Goal: Information Seeking & Learning: Learn about a topic

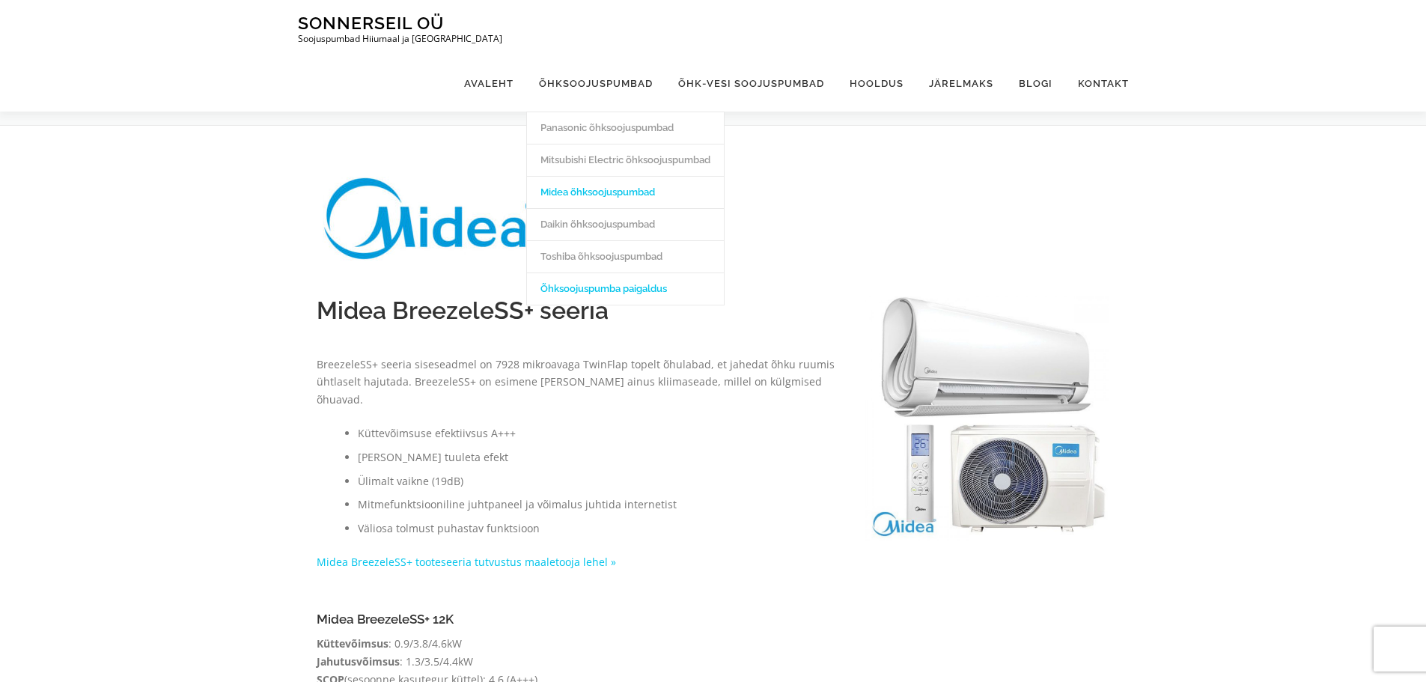
click at [620, 272] on link "Õhksoojuspumba paigaldus" at bounding box center [625, 288] width 197 height 32
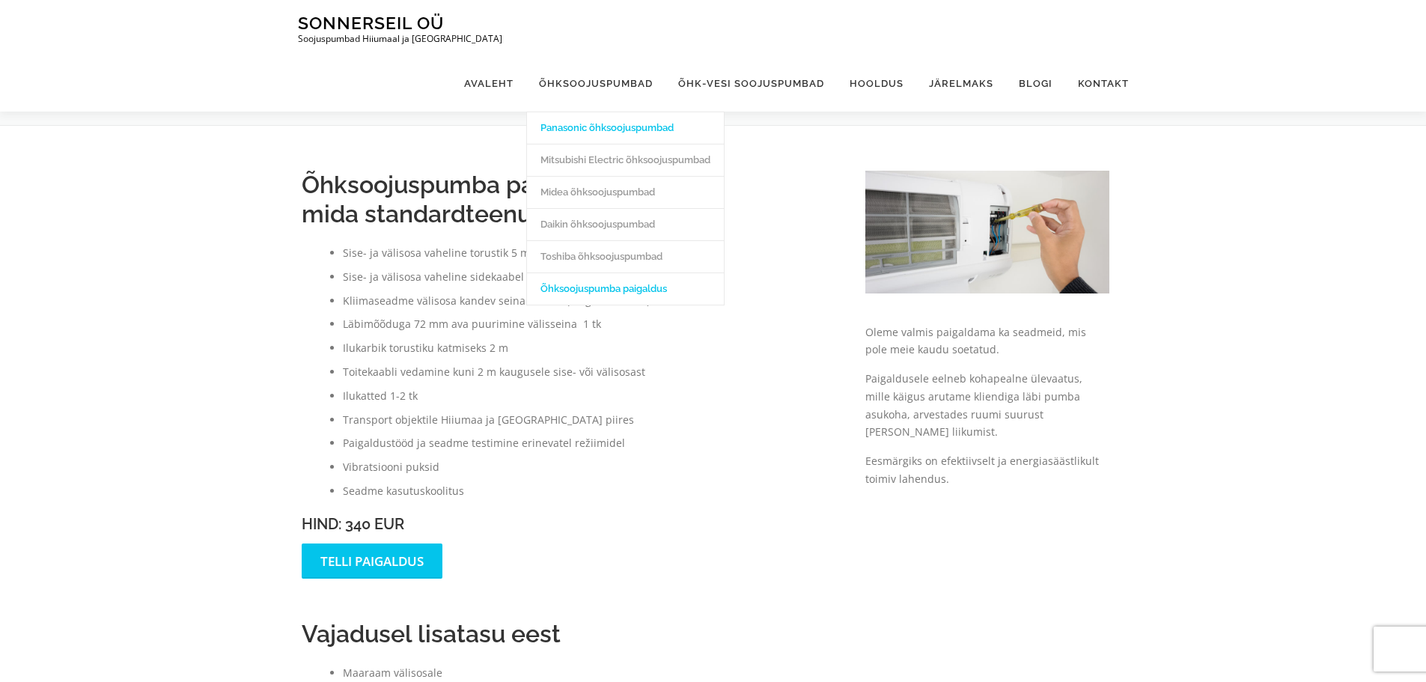
click at [595, 112] on link "Panasonic õhksoojuspumbad" at bounding box center [625, 128] width 197 height 32
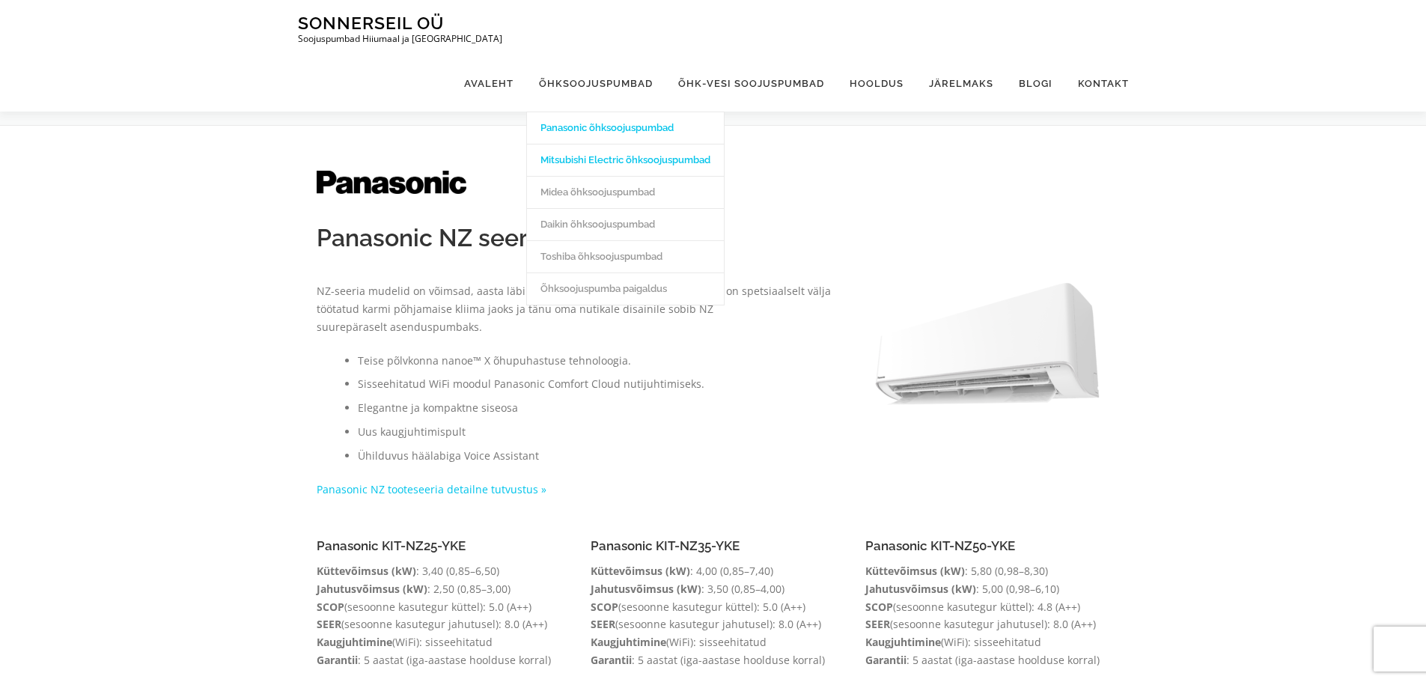
click at [616, 144] on link "Mitsubishi Electric õhksoojuspumbad" at bounding box center [625, 160] width 197 height 32
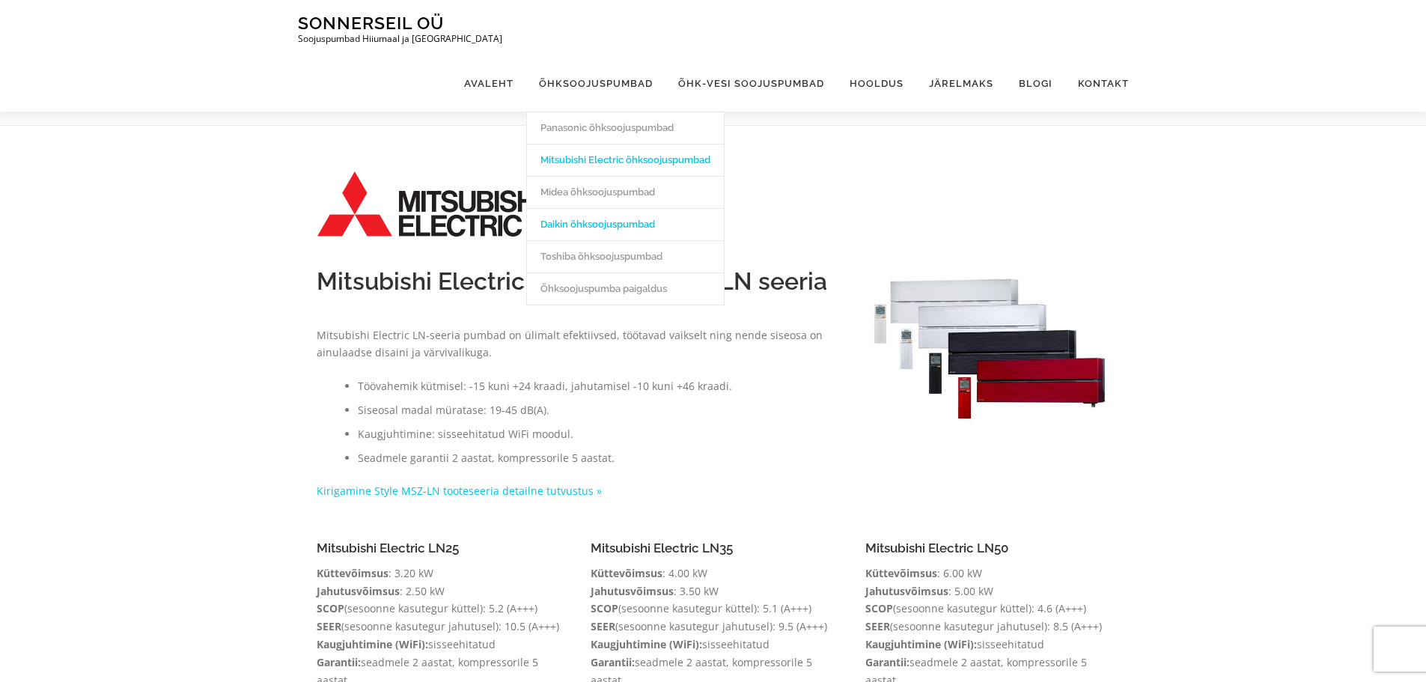
click at [574, 208] on link "Daikin õhksoojuspumbad" at bounding box center [625, 224] width 197 height 32
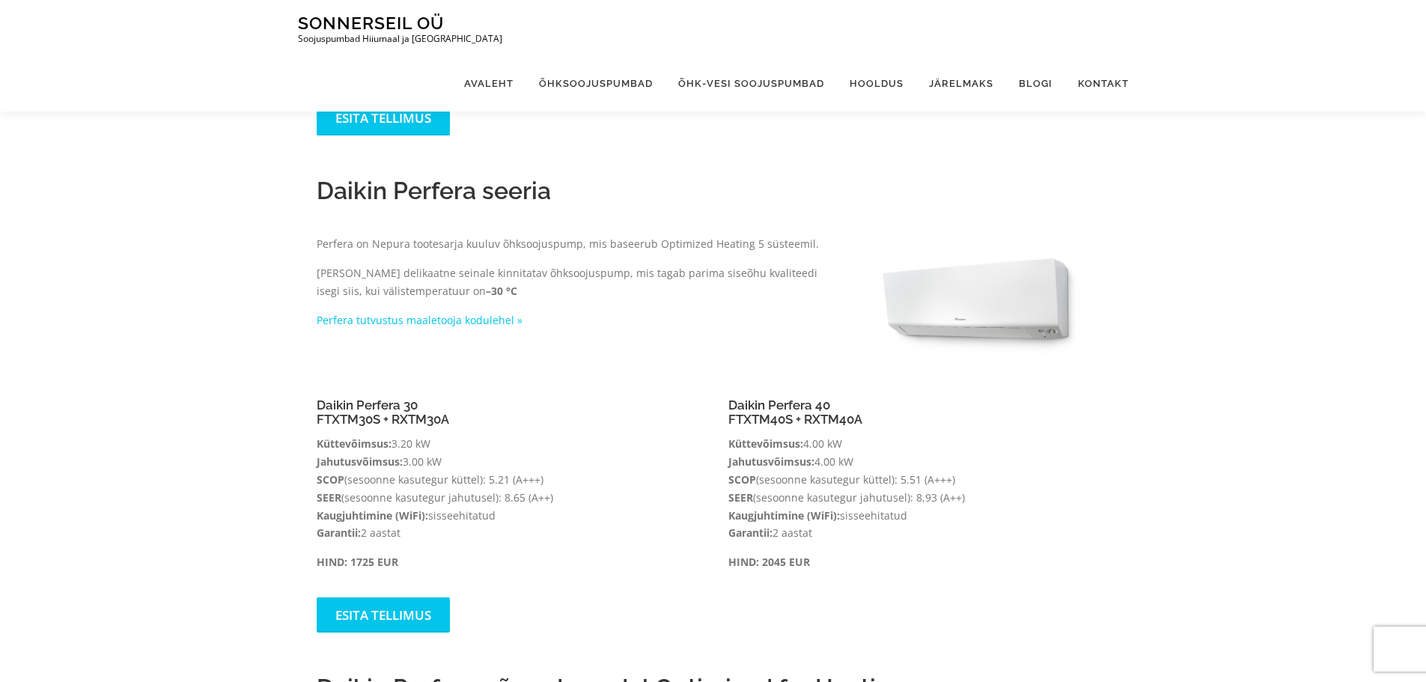
scroll to position [567, 0]
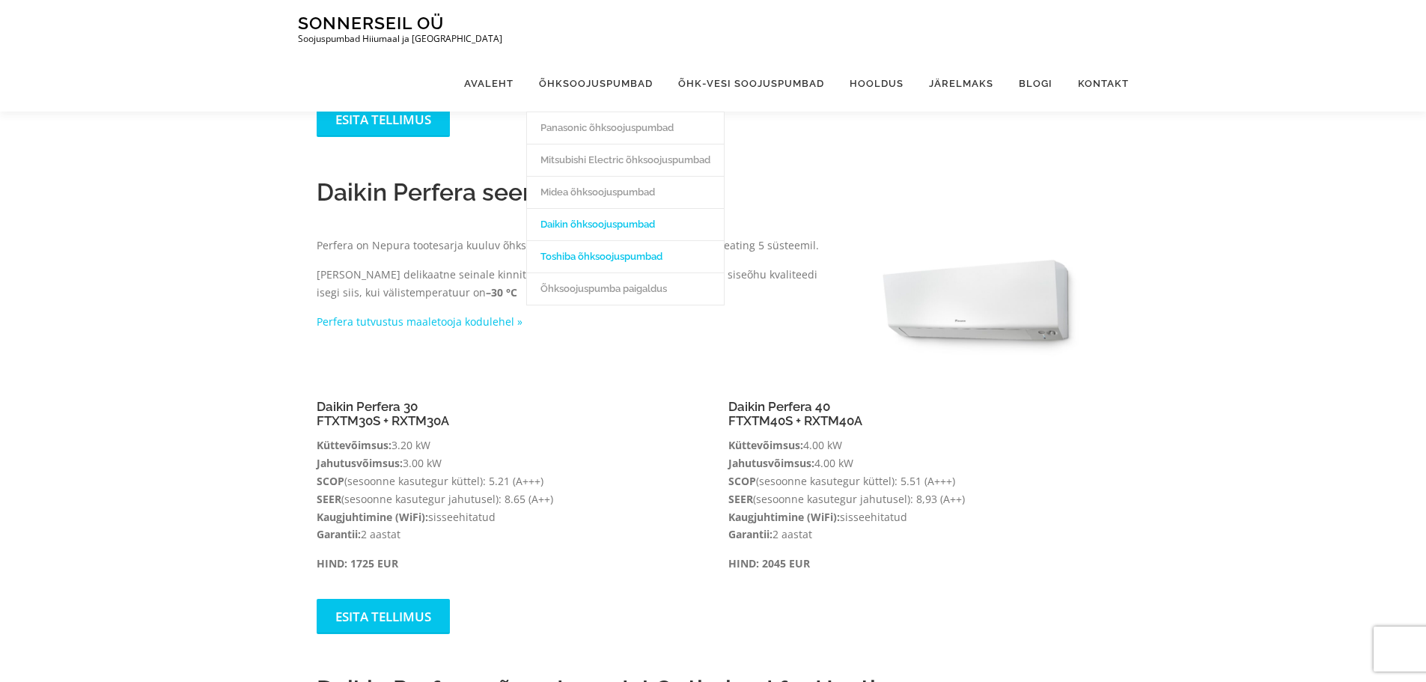
click at [606, 240] on link "Toshiba õhksoojuspumbad" at bounding box center [625, 256] width 197 height 32
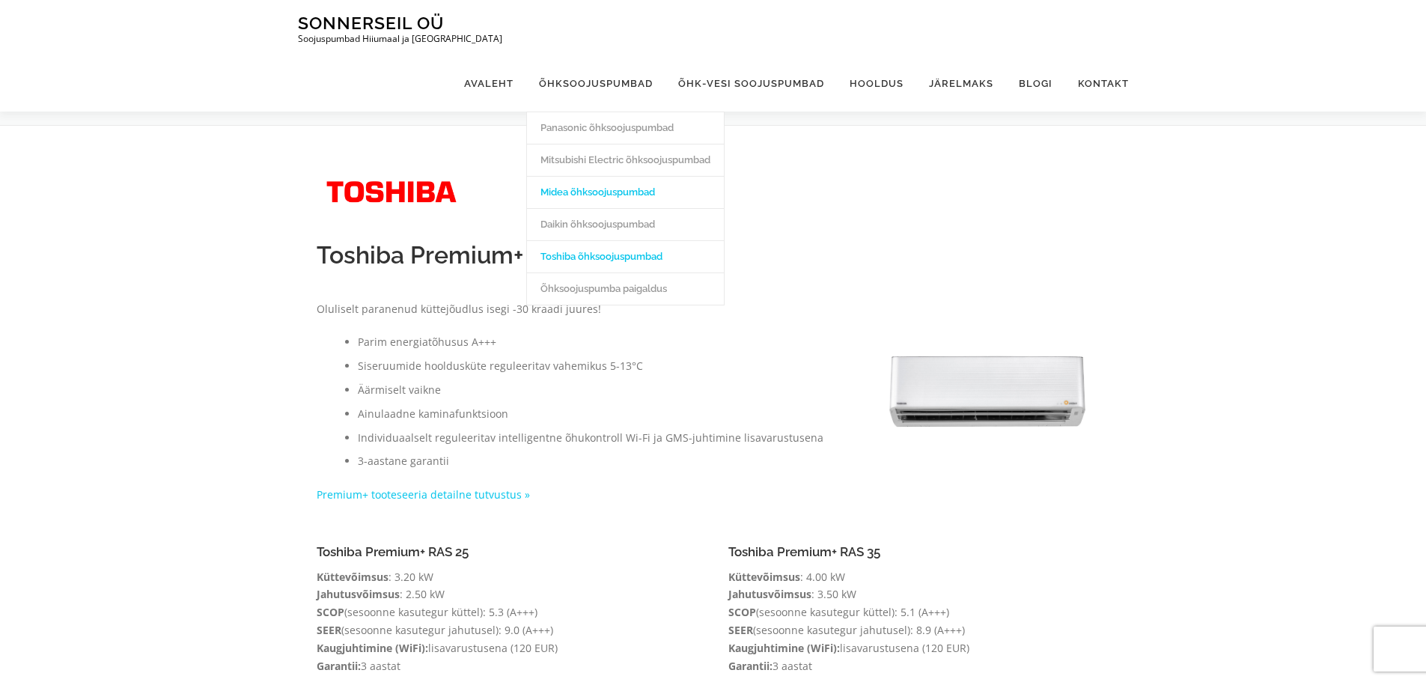
click at [579, 176] on link "Midea õhksoojuspumbad" at bounding box center [625, 192] width 197 height 32
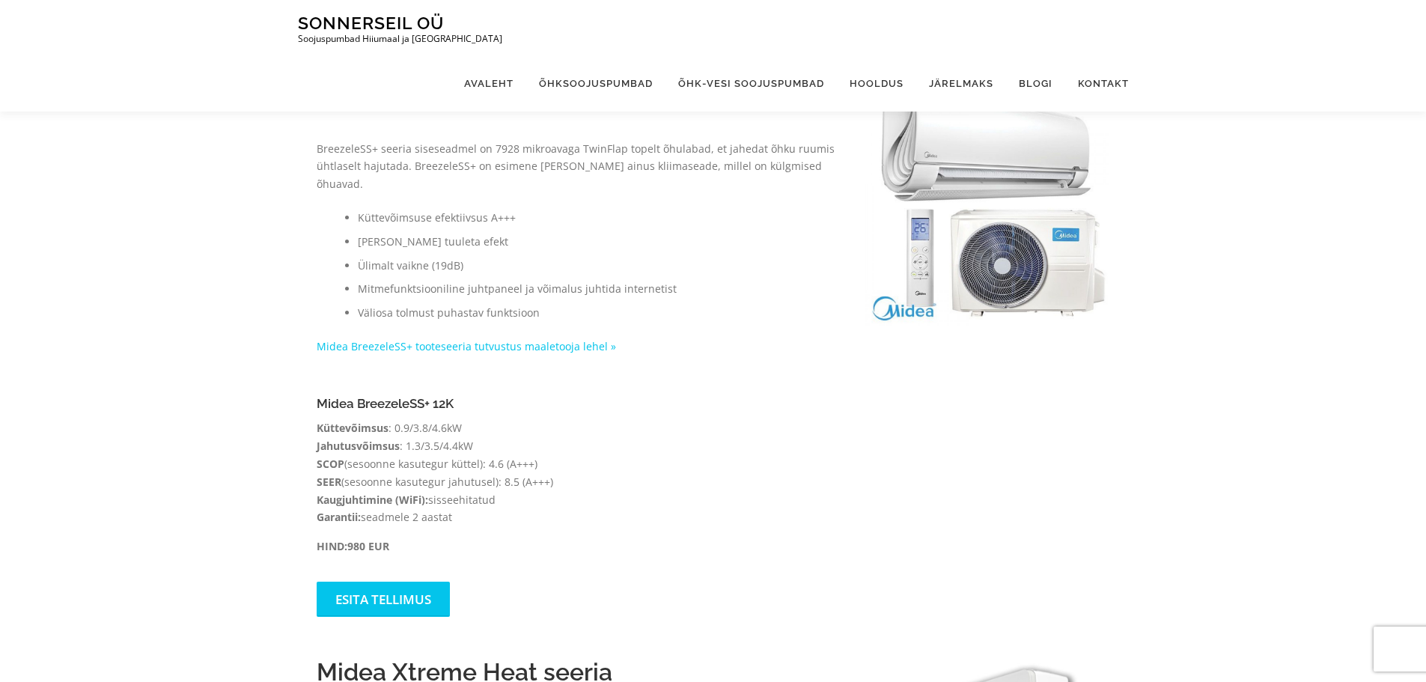
scroll to position [225, 0]
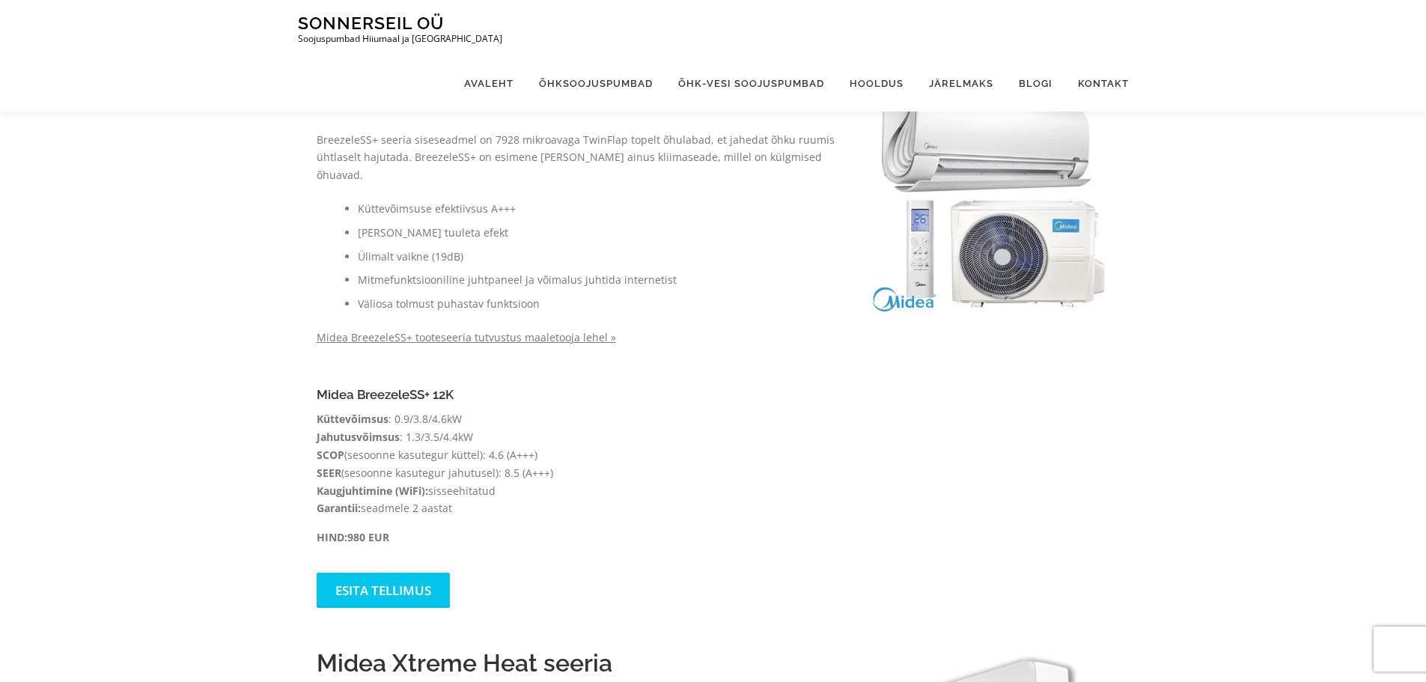
click at [459, 330] on link "Midea BreezeleSS+ tooteseeria tutvustus maaletooja lehel »" at bounding box center [466, 337] width 299 height 14
drag, startPoint x: 622, startPoint y: 78, endPoint x: 292, endPoint y: 105, distance: 331.2
click at [292, 105] on div "Midea BreezeleSS+ seeria BreezeleSS+ seeria siseseadmel on 7928 mikroavaga Twin…" at bounding box center [713, 678] width 1426 height 1557
copy div "Midea BreezeleSS+ seeria"
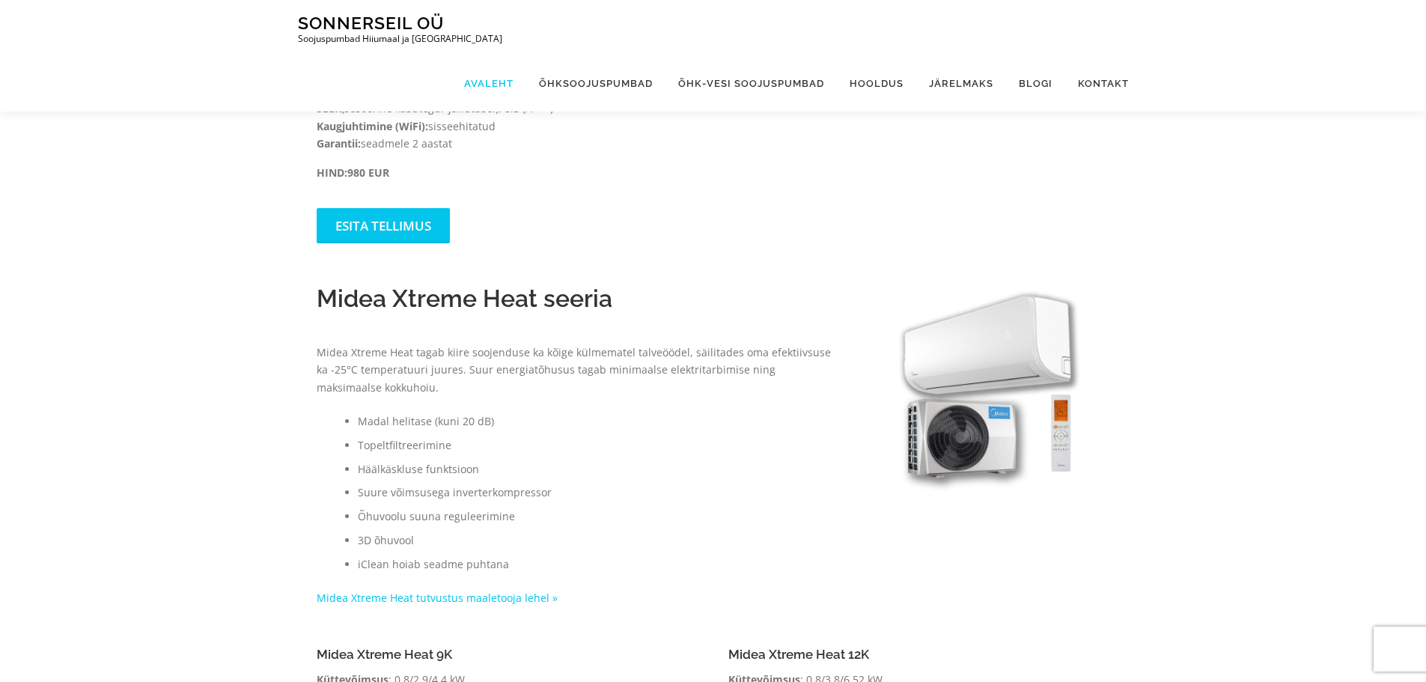
scroll to position [599, 0]
